Goal: Information Seeking & Learning: Check status

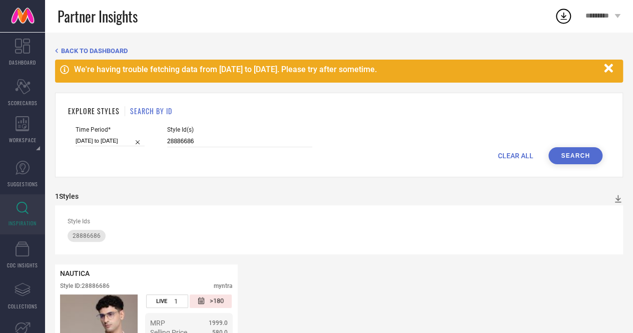
scroll to position [95, 0]
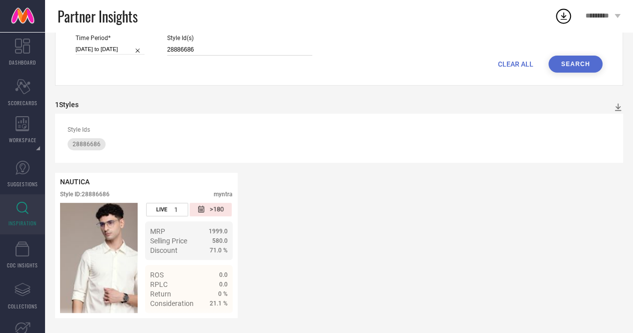
drag, startPoint x: 203, startPoint y: 47, endPoint x: 155, endPoint y: 47, distance: 48.6
click at [155, 47] on div "Time Period* [DATE] to [DATE] Style Id(s) 28886686" at bounding box center [339, 45] width 527 height 21
paste input "9103482 29103416 1634214"
click at [572, 58] on button "Search" at bounding box center [576, 64] width 54 height 17
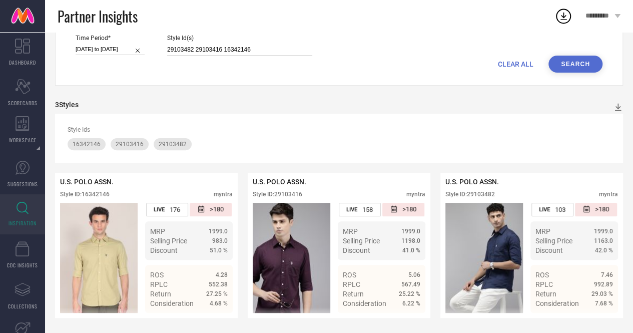
drag, startPoint x: 259, startPoint y: 49, endPoint x: 124, endPoint y: 26, distance: 137.2
click at [124, 26] on div "Partner Insights ********* DASHBOARD Scorecard SCORECARDS WORKSPACE System Work…" at bounding box center [316, 120] width 633 height 425
paste input "31039497 34168717 32698445"
click at [565, 58] on button "Search" at bounding box center [576, 64] width 54 height 17
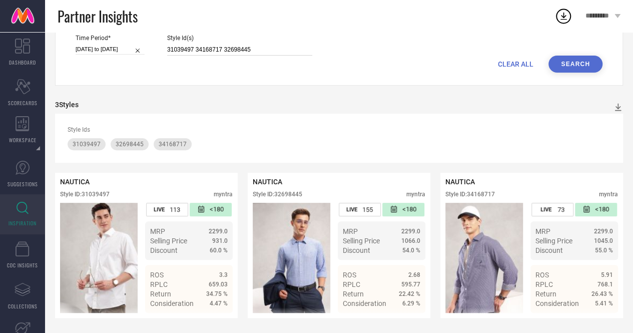
drag, startPoint x: 249, startPoint y: 44, endPoint x: 152, endPoint y: 25, distance: 98.5
click at [152, 25] on div "Partner Insights ********* DASHBOARD Scorecard SCORECARDS WORKSPACE System Work…" at bounding box center [316, 120] width 633 height 425
paste input "20384228 20384236"
click at [564, 59] on button "Search" at bounding box center [576, 64] width 54 height 17
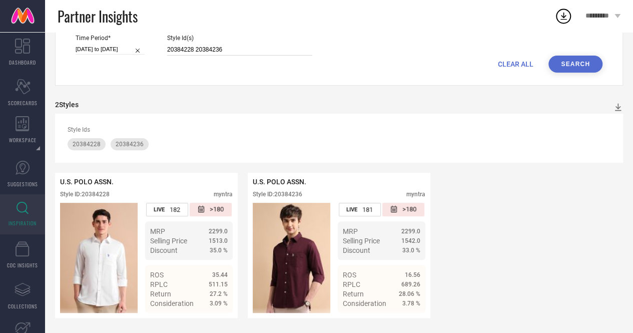
drag, startPoint x: 228, startPoint y: 47, endPoint x: 111, endPoint y: 26, distance: 119.0
click at [111, 26] on div "Partner Insights ********* DASHBOARD Scorecard SCORECARDS WORKSPACE System Work…" at bounding box center [316, 120] width 633 height 425
paste input "30650417 30425813 20681178"
click at [575, 61] on button "Search" at bounding box center [576, 64] width 54 height 17
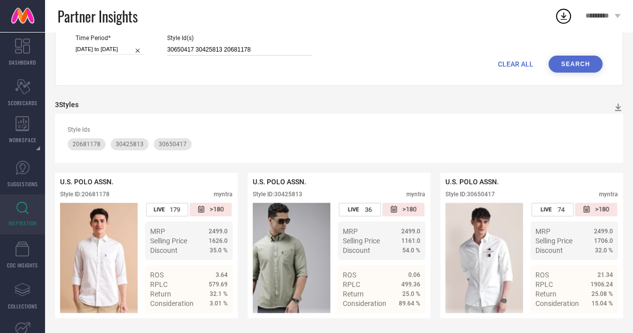
drag, startPoint x: 256, startPoint y: 48, endPoint x: 94, endPoint y: 39, distance: 162.5
click at [94, 39] on div "Time Period* [DATE] to [DATE] Style Id(s) 30650417 30425813 20681178" at bounding box center [339, 45] width 527 height 21
paste input "1039503 3416325"
type input "31039503 34163258"
click at [556, 62] on button "Search" at bounding box center [576, 64] width 54 height 17
